Goal: Task Accomplishment & Management: Manage account settings

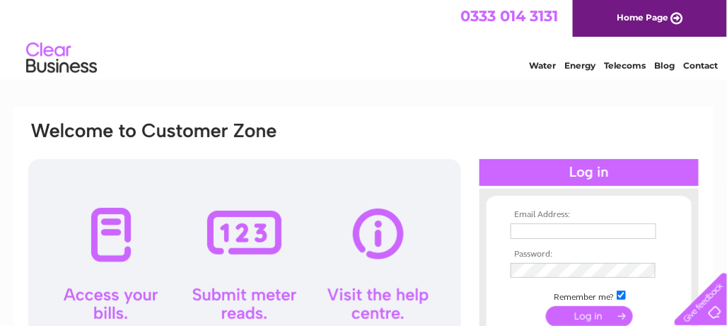
scroll to position [71, 0]
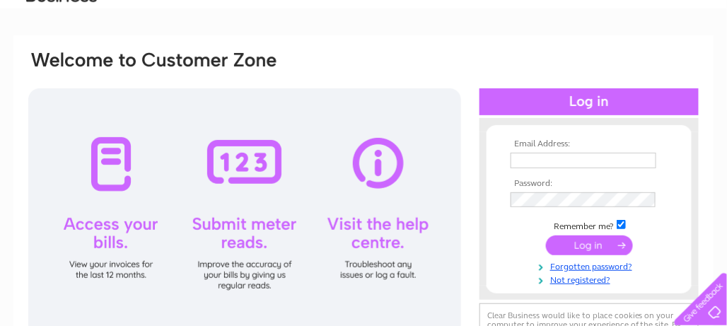
type input "[EMAIL_ADDRESS][DOMAIN_NAME]"
click at [598, 241] on input "submit" at bounding box center [589, 245] width 87 height 20
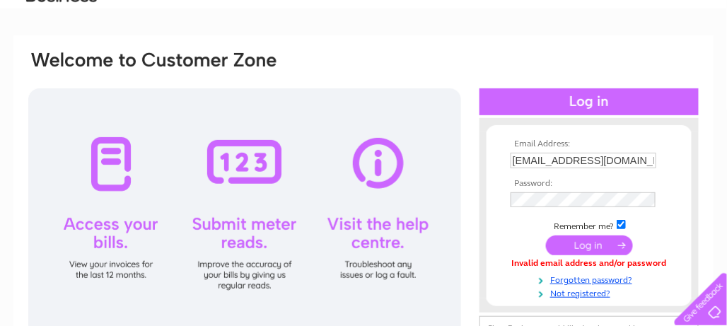
scroll to position [141, 0]
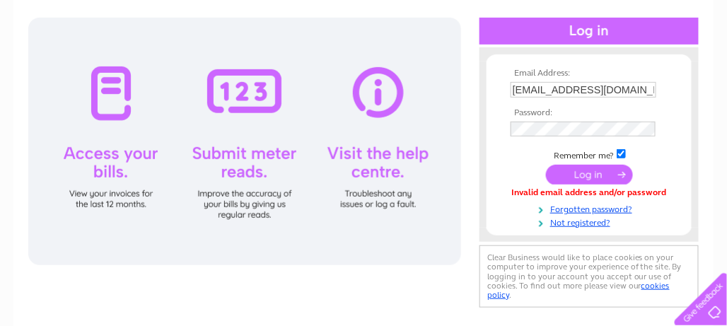
click at [587, 176] on input "submit" at bounding box center [589, 175] width 87 height 20
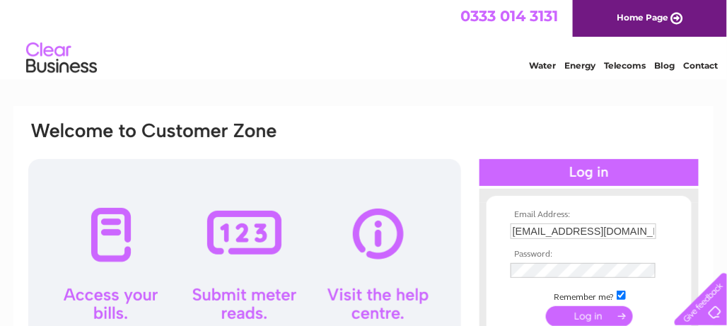
scroll to position [141, 0]
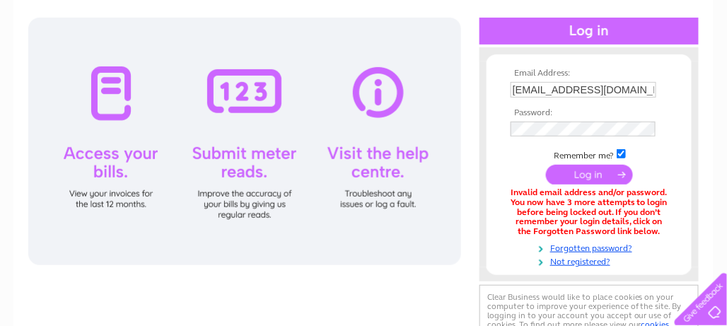
click at [590, 173] on input "submit" at bounding box center [589, 175] width 87 height 20
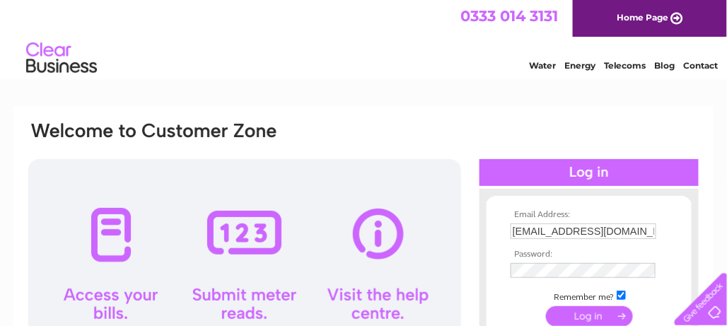
scroll to position [71, 0]
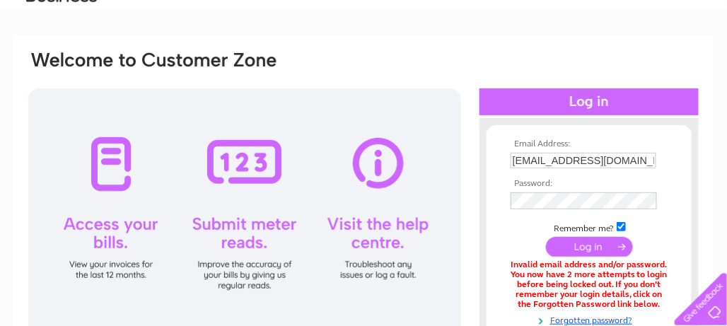
click at [596, 245] on input "submit" at bounding box center [589, 247] width 87 height 20
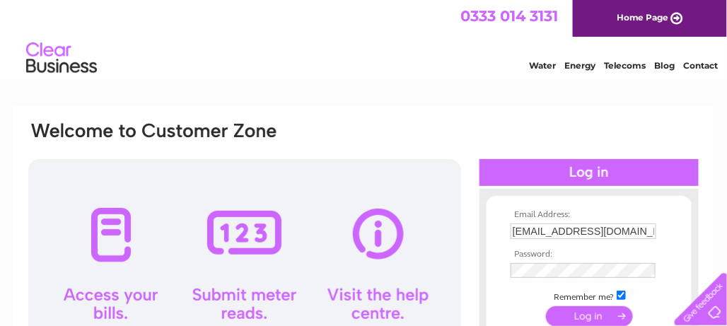
scroll to position [141, 0]
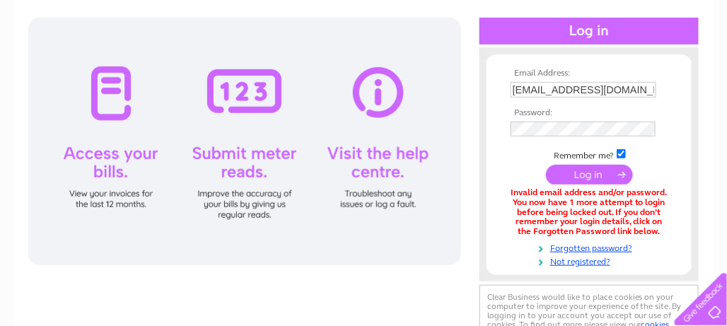
click at [121, 158] on div at bounding box center [244, 142] width 433 height 248
click at [423, 245] on div at bounding box center [244, 142] width 433 height 248
click at [575, 170] on input "submit" at bounding box center [589, 175] width 87 height 20
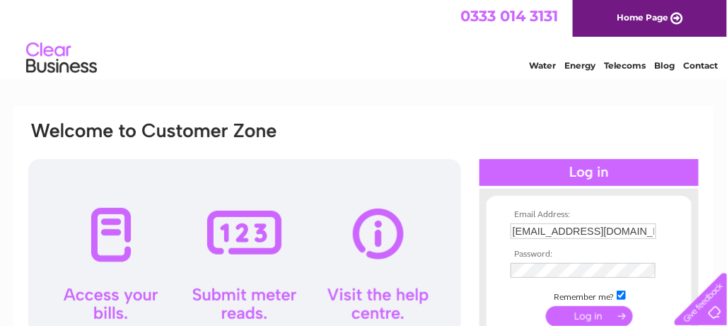
scroll to position [141, 0]
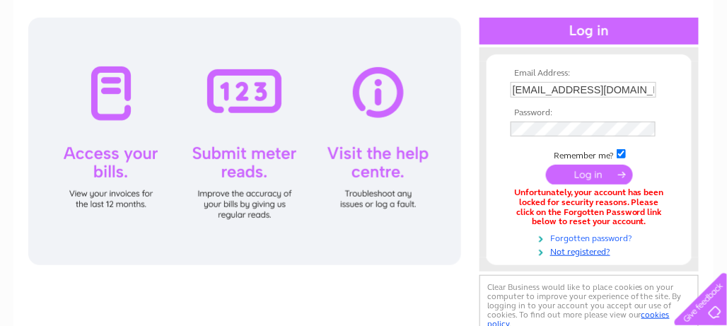
click at [591, 239] on link "Forgotten password?" at bounding box center [591, 237] width 161 height 13
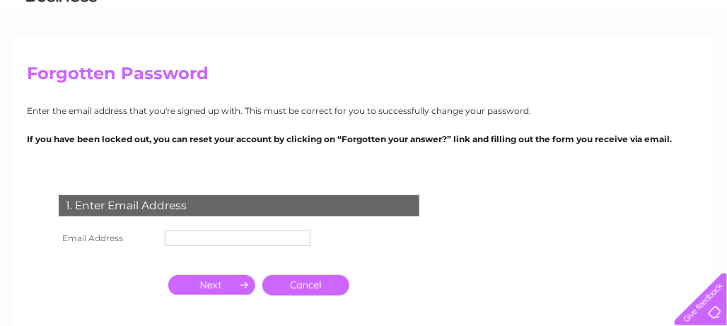
scroll to position [141, 0]
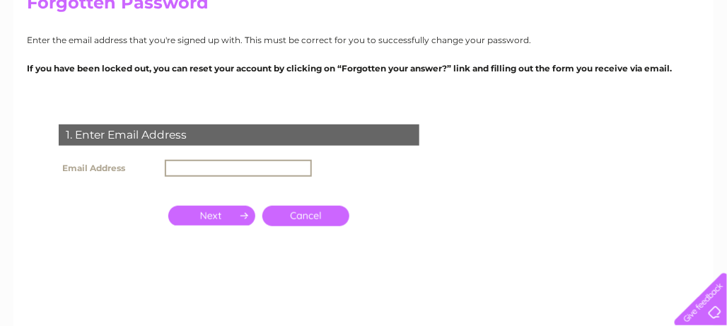
click at [244, 165] on input "text" at bounding box center [238, 168] width 147 height 17
type input "[EMAIL_ADDRESS][DOMAIN_NAME]"
click at [216, 217] on input "button" at bounding box center [211, 216] width 87 height 20
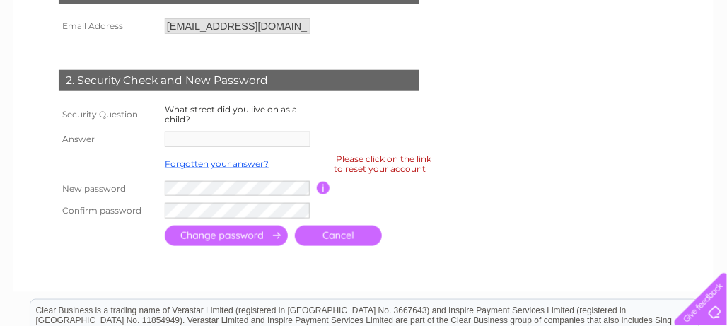
scroll to position [212, 0]
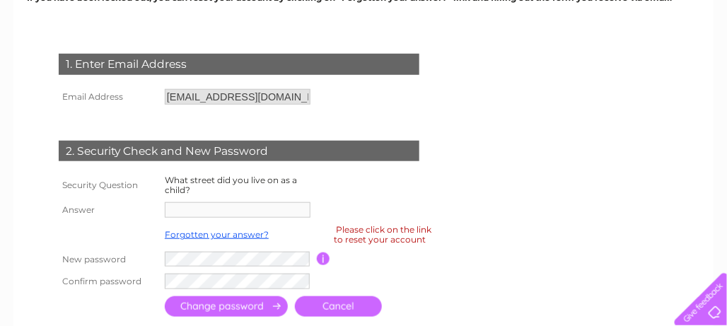
click at [318, 110] on div "1. Enter Email Address Email Address porky133@yahoo.co.uk Cancel" at bounding box center [242, 180] width 430 height 281
click at [207, 180] on label "What street did you live on as a child?" at bounding box center [231, 185] width 132 height 21
click at [146, 180] on th "Security Question" at bounding box center [108, 185] width 106 height 27
click at [244, 158] on div "2. Security Check and New Password" at bounding box center [239, 151] width 361 height 21
click at [222, 81] on td "1. Enter Email Address" at bounding box center [239, 63] width 368 height 46
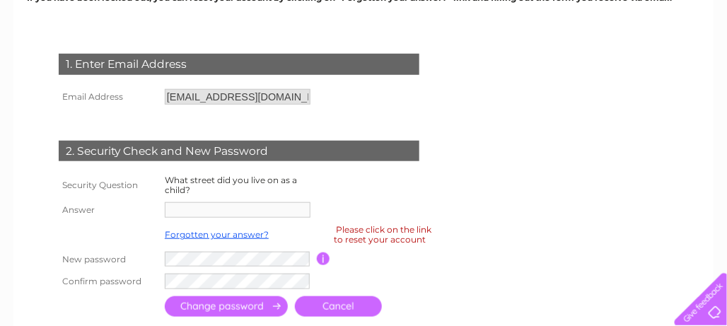
click at [226, 95] on input "[EMAIL_ADDRESS][DOMAIN_NAME]" at bounding box center [238, 97] width 146 height 16
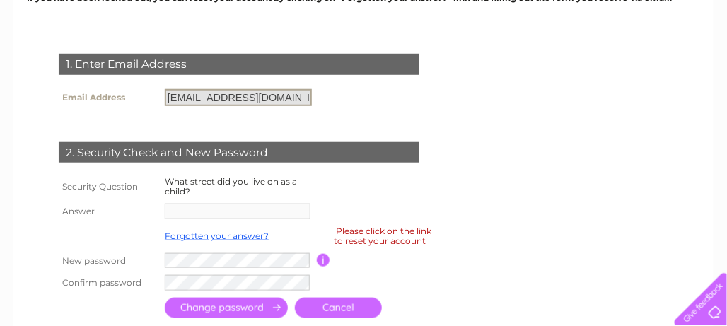
click at [204, 181] on label "What street did you live on as a child?" at bounding box center [231, 186] width 132 height 21
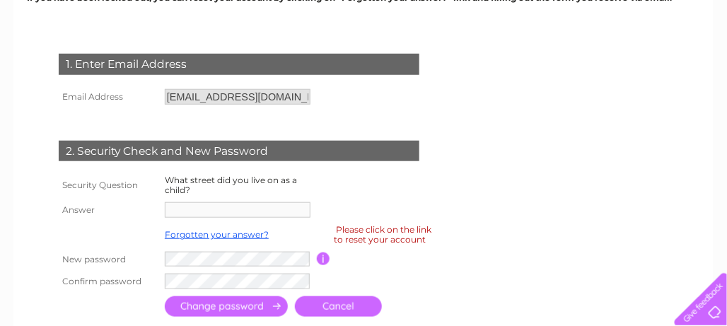
click at [119, 187] on th "Security Question" at bounding box center [108, 185] width 106 height 27
click at [80, 207] on th "Answer" at bounding box center [108, 210] width 106 height 23
click at [412, 237] on div "Please click on the link to reset your account" at bounding box center [383, 234] width 98 height 25
click at [198, 271] on td at bounding box center [302, 281] width 282 height 23
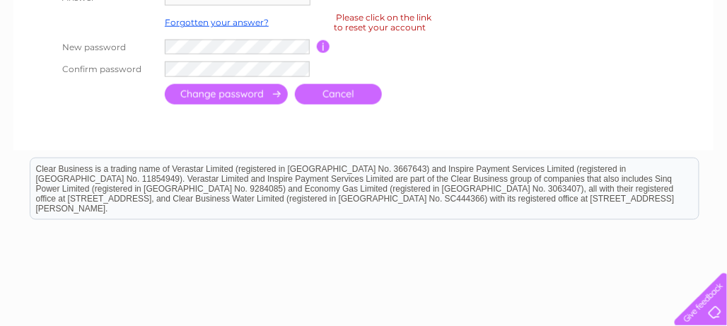
scroll to position [354, 0]
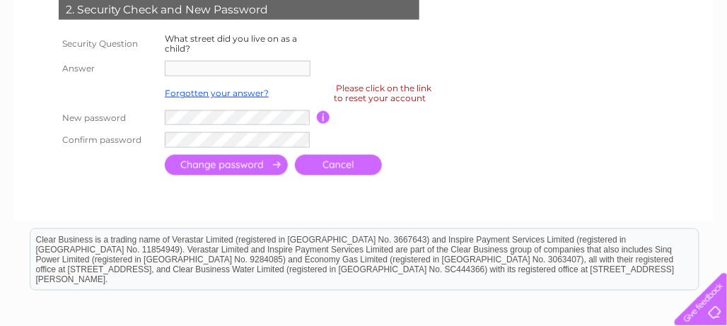
click at [390, 94] on div "Please click on the link to reset your account" at bounding box center [383, 93] width 98 height 25
click at [323, 114] on input "button" at bounding box center [323, 117] width 13 height 13
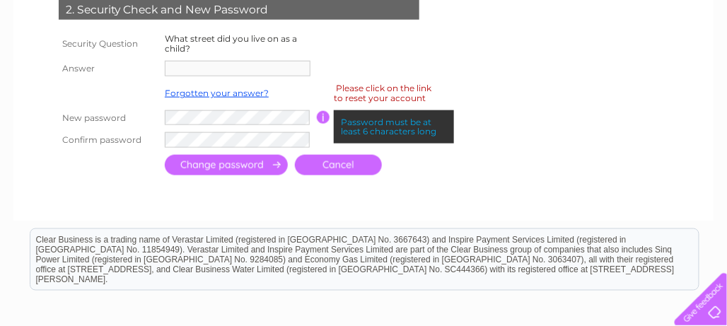
click at [323, 114] on input "button" at bounding box center [323, 117] width 13 height 13
click at [354, 59] on td at bounding box center [380, 68] width 127 height 23
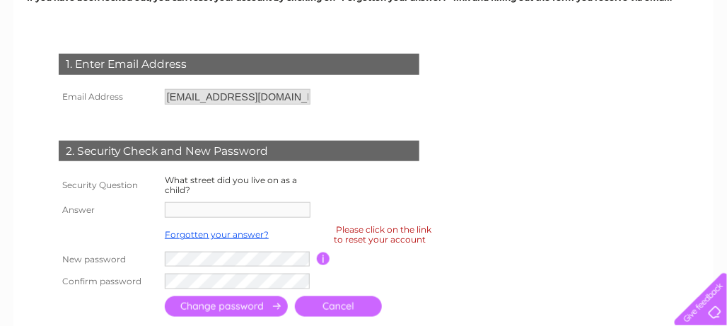
scroll to position [283, 0]
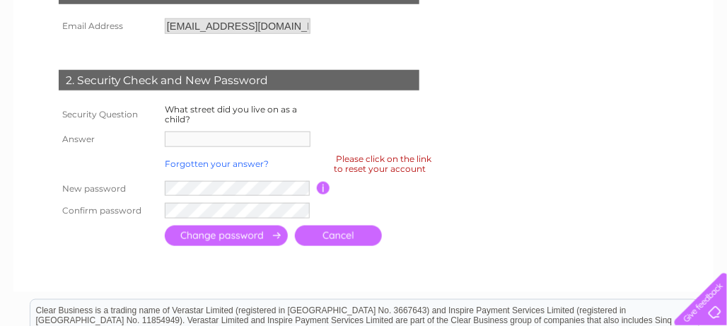
click at [223, 165] on link "Forgotten your answer?" at bounding box center [217, 163] width 104 height 11
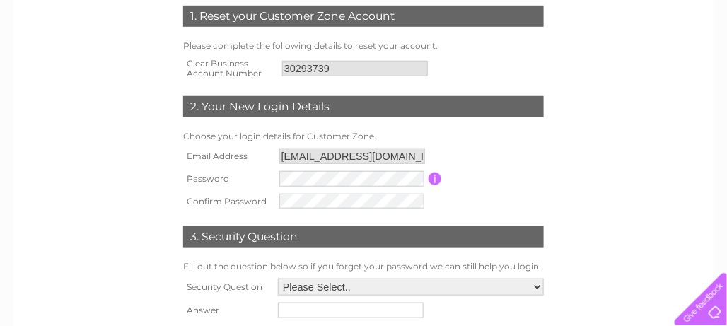
scroll to position [283, 0]
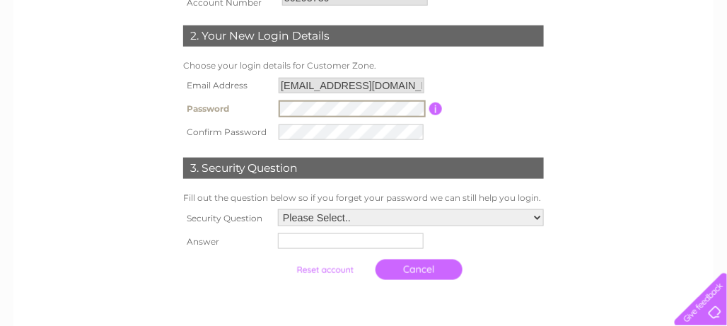
click at [281, 260] on input "submit" at bounding box center [324, 270] width 87 height 20
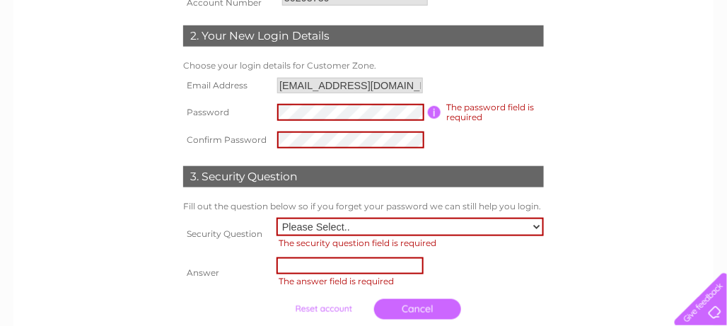
click at [444, 69] on td "Choose your login details for Customer Zone." at bounding box center [364, 65] width 368 height 17
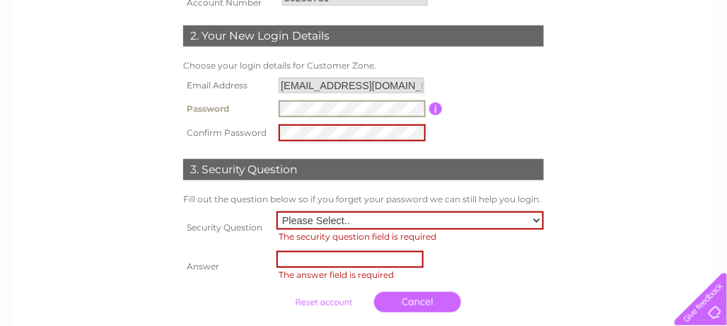
click at [507, 71] on td "Choose your login details for Customer Zone." at bounding box center [364, 65] width 368 height 17
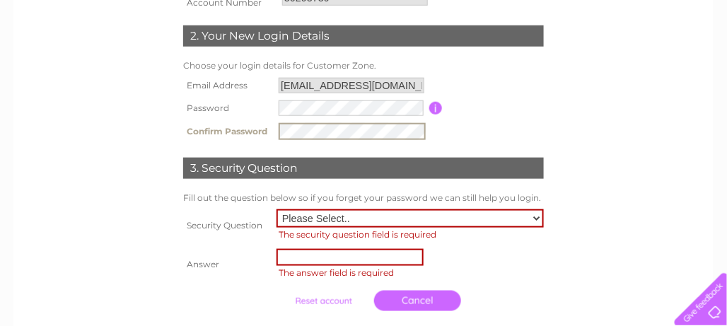
click at [88, 162] on form "1. Reset your Customer Zone Account Please complete the following details to re…" at bounding box center [363, 127] width 673 height 440
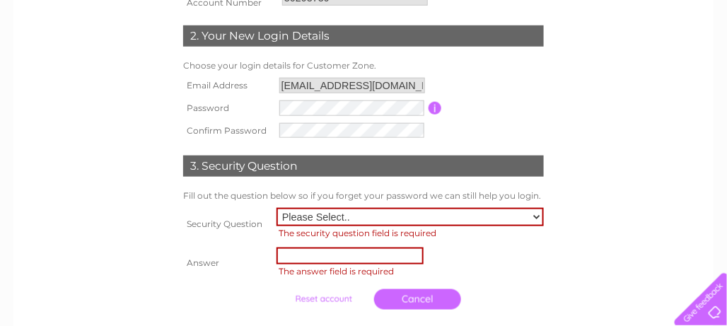
scroll to position [354, 0]
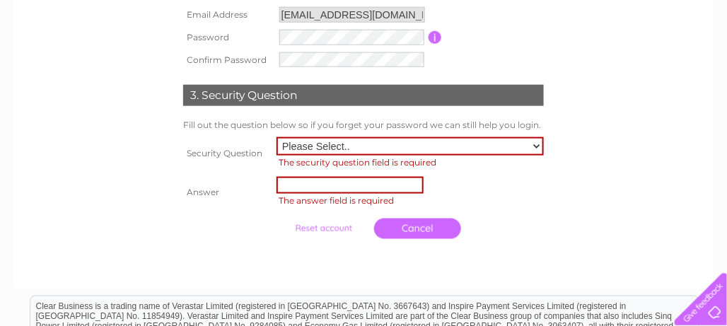
click at [544, 144] on td "Please Select.. In what town or city was your first job? In what town or city d…" at bounding box center [410, 154] width 274 height 40
click at [537, 144] on select "Please Select.. In what town or city was your first job? In what town or city d…" at bounding box center [410, 146] width 267 height 18
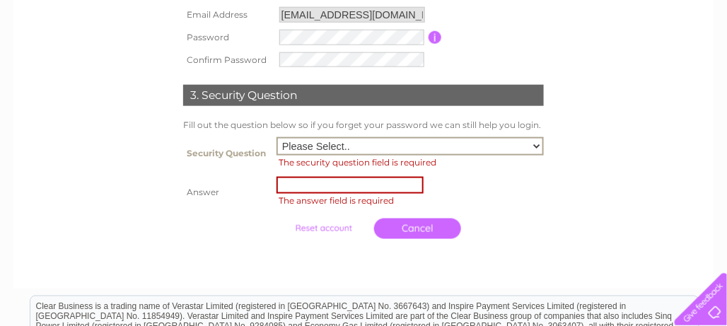
select select "5"
click at [277, 137] on select "Please Select.. In what town or city was your first job? In what town or city d…" at bounding box center [410, 146] width 267 height 18
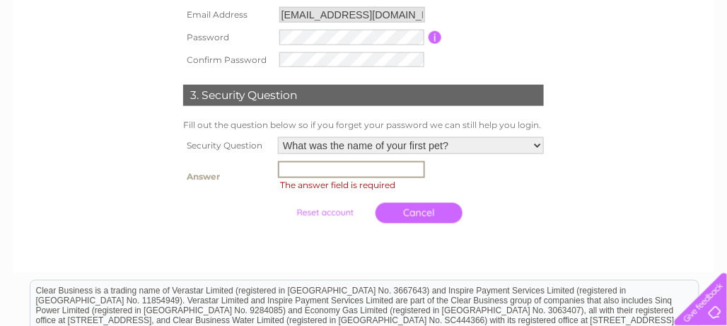
click at [359, 169] on input "text" at bounding box center [351, 169] width 147 height 17
click at [248, 213] on th at bounding box center [227, 213] width 95 height 35
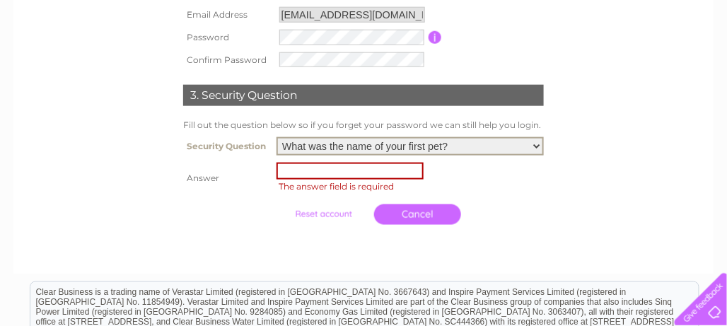
click at [535, 144] on select "Please Select.. In what town or city was your first job? In what town or city d…" at bounding box center [410, 146] width 267 height 18
click at [277, 137] on select "Please Select.. In what town or city was your first job? In what town or city d…" at bounding box center [410, 146] width 267 height 18
click at [414, 167] on input "text" at bounding box center [350, 171] width 147 height 17
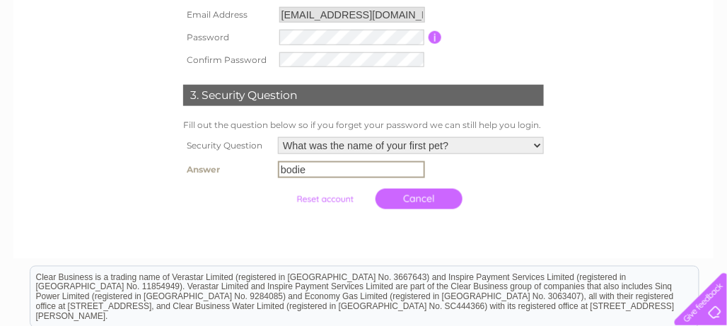
type input "bodie"
click at [440, 198] on link "Cancel" at bounding box center [419, 199] width 87 height 21
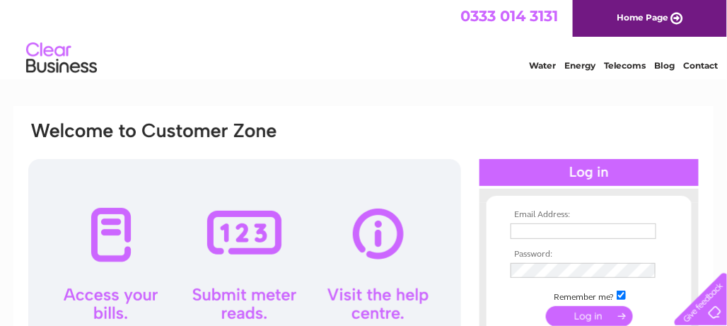
scroll to position [212, 0]
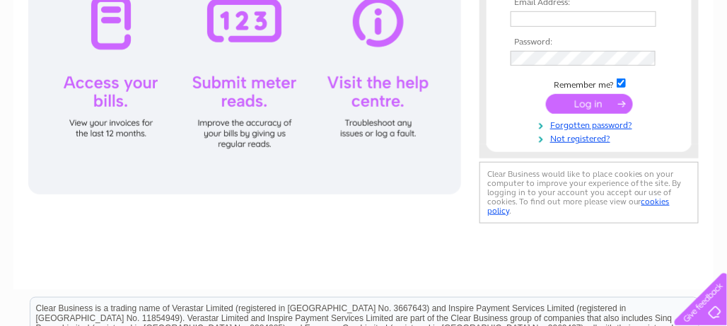
type input "porky133@yahoo.co.uk"
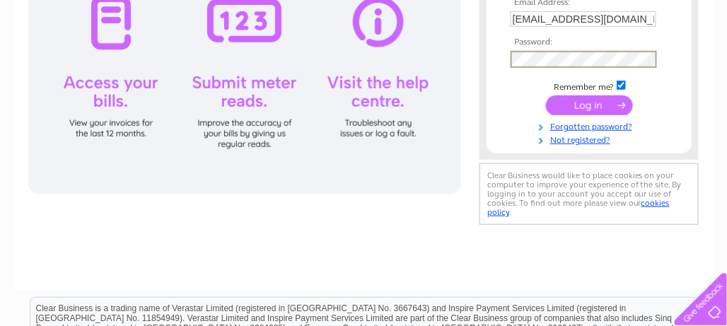
click at [672, 46] on form "Email Address: porky133@yahoo.co.uk Password:" at bounding box center [589, 72] width 205 height 148
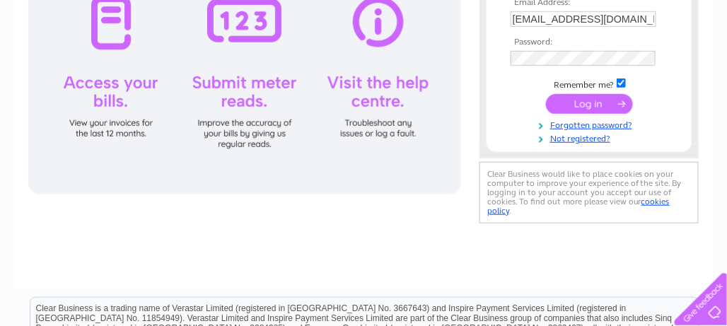
click at [571, 102] on input "submit" at bounding box center [589, 104] width 87 height 20
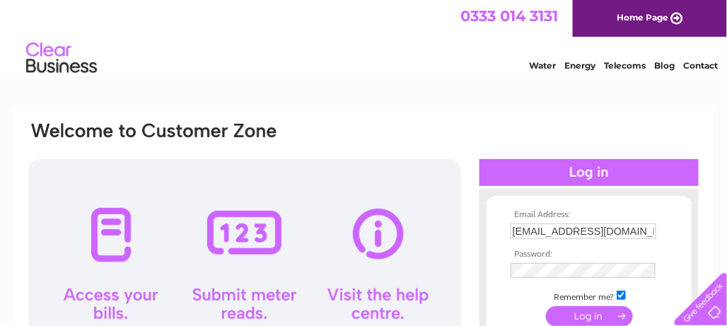
scroll to position [141, 0]
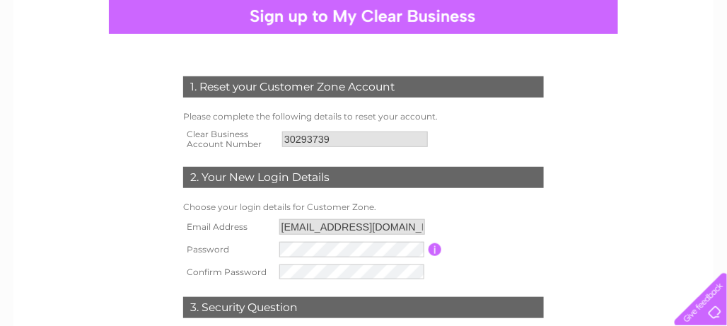
scroll to position [212, 0]
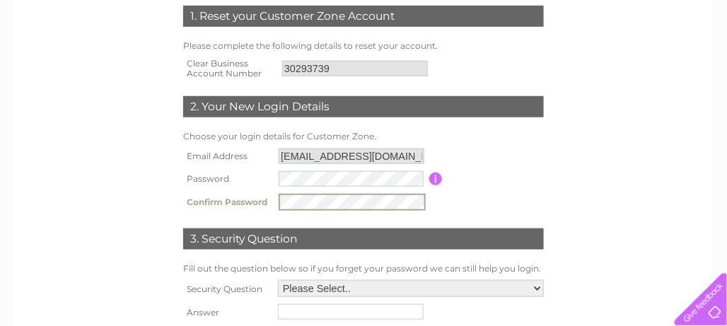
scroll to position [283, 0]
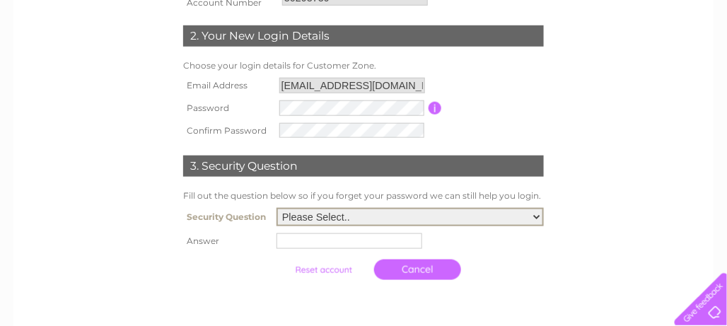
click at [537, 220] on select "Please Select.. In what town or city was your first job? In what town or city d…" at bounding box center [410, 217] width 267 height 18
select select "4"
click at [277, 208] on select "Please Select.. In what town or city was your first job? In what town or city d…" at bounding box center [410, 217] width 267 height 18
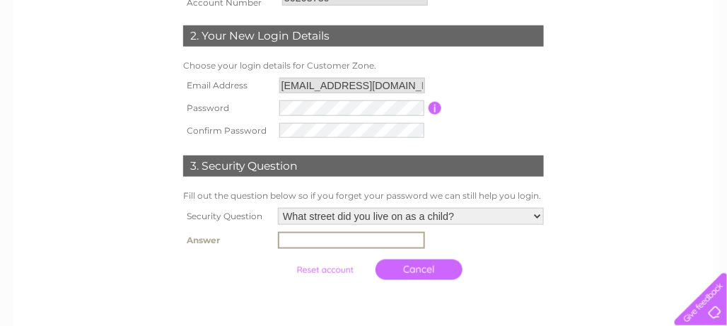
click at [384, 235] on input "text" at bounding box center [351, 240] width 147 height 17
type input "elizabeth way"
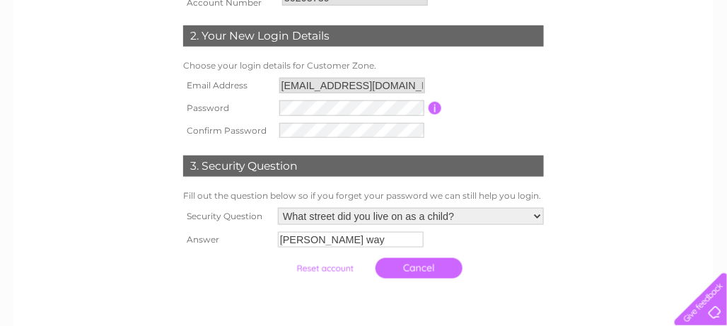
click at [337, 272] on input "submit" at bounding box center [324, 269] width 87 height 20
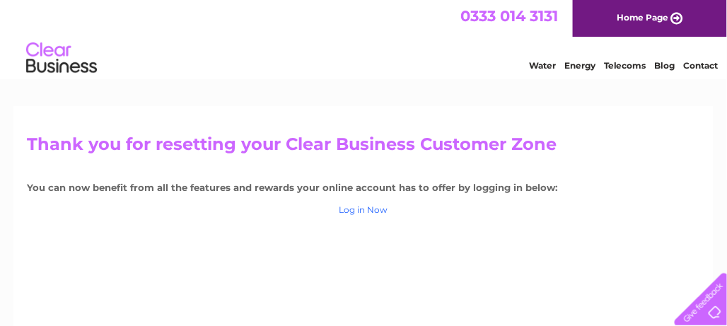
click at [376, 209] on link "Log in Now" at bounding box center [363, 209] width 49 height 11
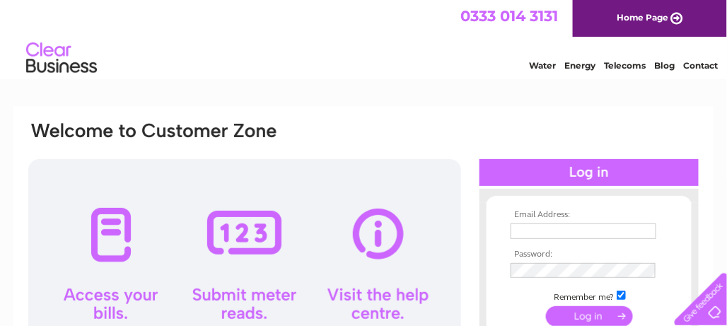
scroll to position [71, 0]
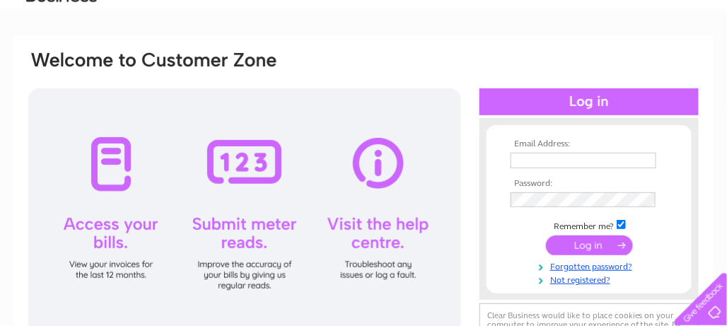
type input "[EMAIL_ADDRESS][DOMAIN_NAME]"
click at [582, 244] on input "submit" at bounding box center [589, 245] width 87 height 20
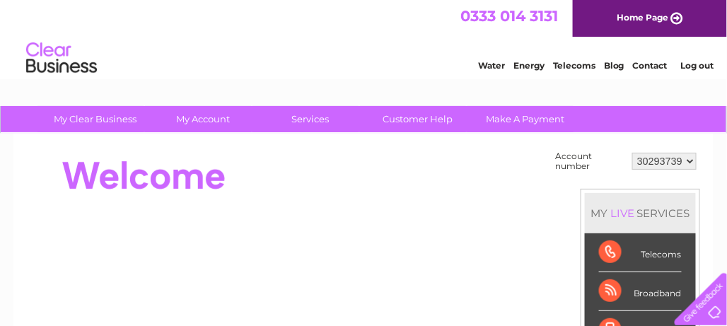
scroll to position [71, 0]
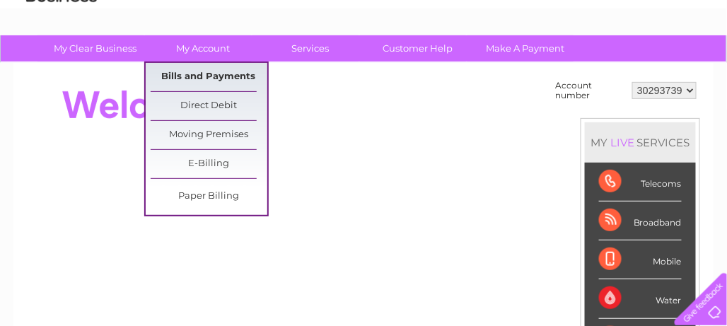
click at [213, 71] on link "Bills and Payments" at bounding box center [209, 77] width 117 height 28
click at [213, 76] on link "Bills and Payments" at bounding box center [209, 77] width 117 height 28
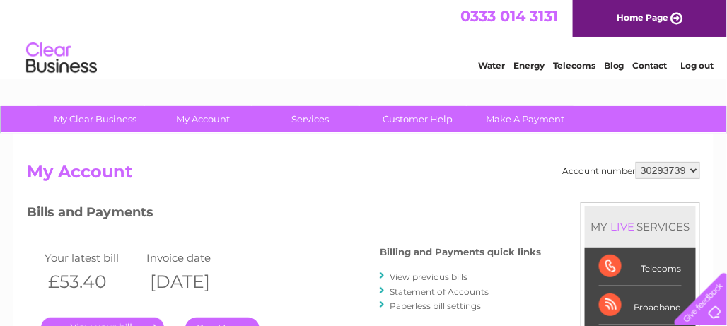
scroll to position [71, 0]
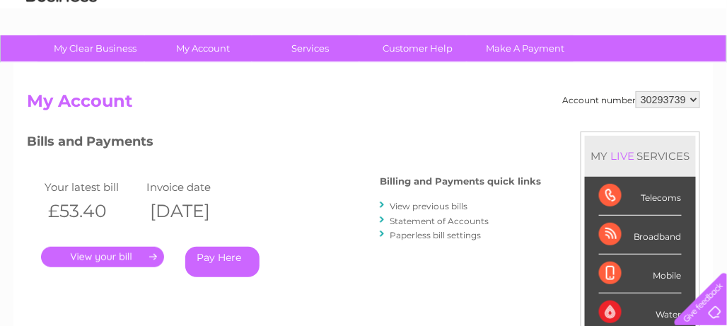
click at [101, 255] on link "." at bounding box center [102, 257] width 123 height 21
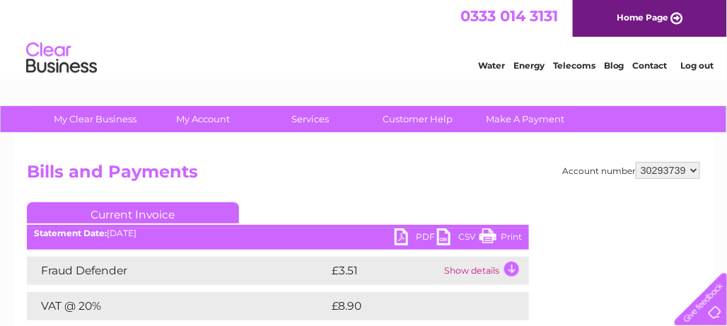
scroll to position [71, 0]
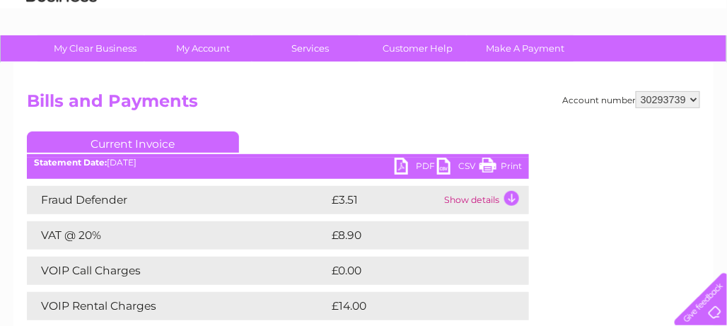
click at [480, 200] on td "Show details" at bounding box center [485, 200] width 88 height 28
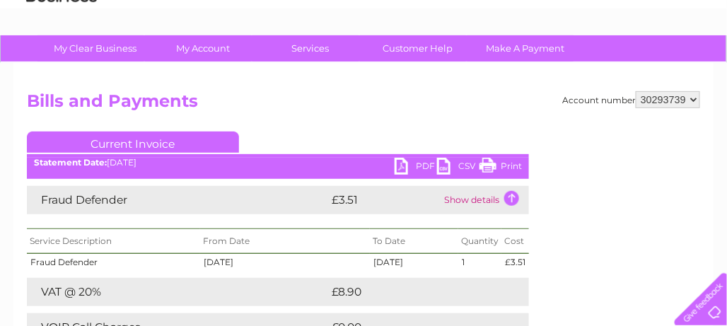
click at [405, 168] on link "PDF" at bounding box center [416, 168] width 42 height 21
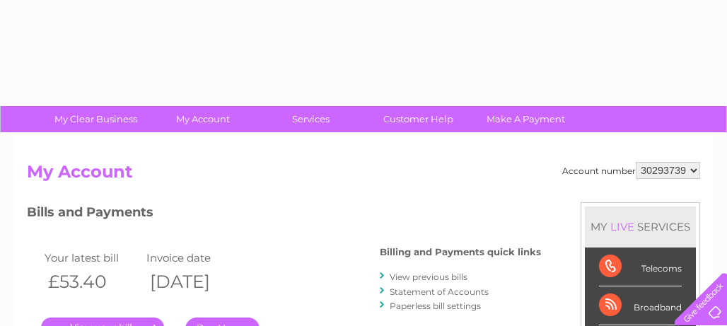
scroll to position [71, 0]
